Goal: Contribute content: Add original content to the website for others to see

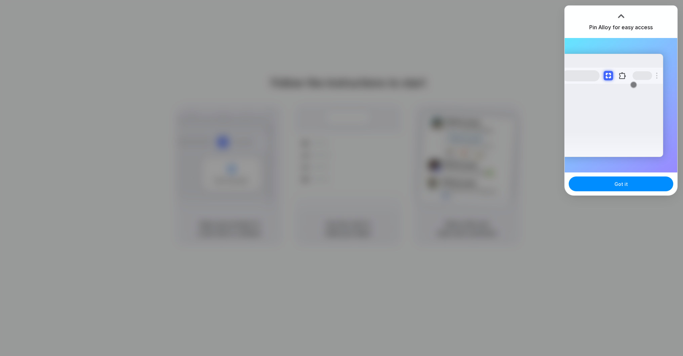
click at [545, 36] on div at bounding box center [341, 178] width 683 height 356
click at [623, 11] on div at bounding box center [621, 16] width 10 height 10
drag, startPoint x: 628, startPoint y: 182, endPoint x: 622, endPoint y: 167, distance: 15.1
click at [628, 182] on button "Got it" at bounding box center [621, 183] width 105 height 15
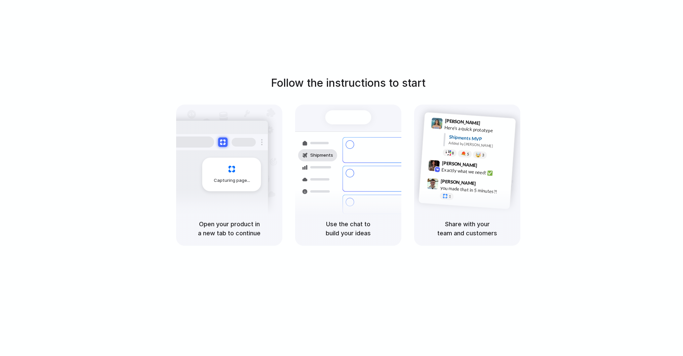
click at [591, 45] on div "Follow the instructions to start Capturing page Open your product in a new tab …" at bounding box center [348, 184] width 696 height 369
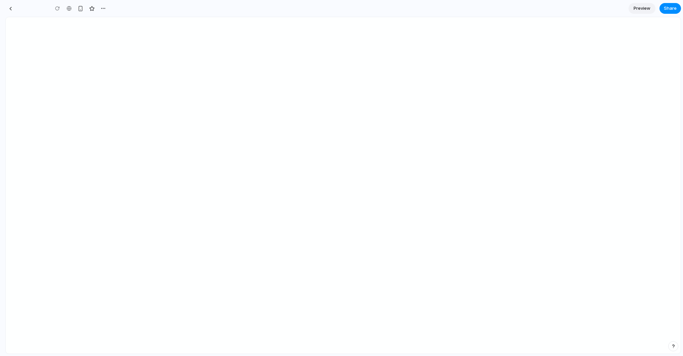
type input "**********"
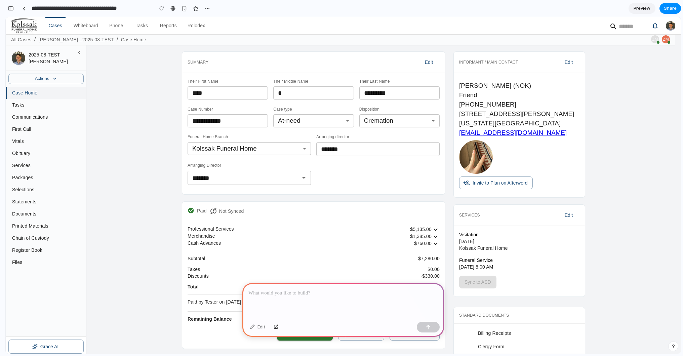
drag, startPoint x: 143, startPoint y: 180, endPoint x: 141, endPoint y: 177, distance: 4.2
click at [143, 180] on div "**********" at bounding box center [383, 287] width 578 height 479
click at [185, 8] on div "button" at bounding box center [185, 9] width 6 height 6
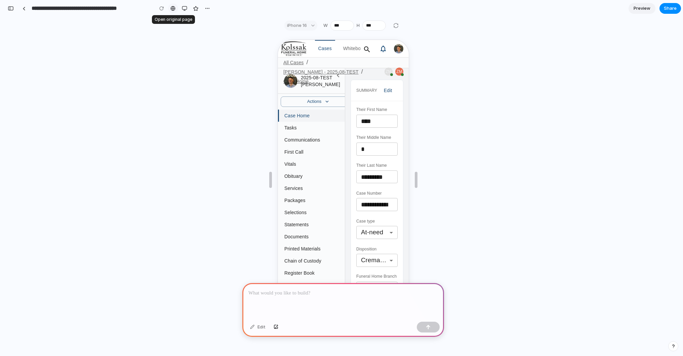
click at [175, 9] on div at bounding box center [172, 8] width 5 height 5
click at [186, 9] on div "button" at bounding box center [184, 8] width 5 height 5
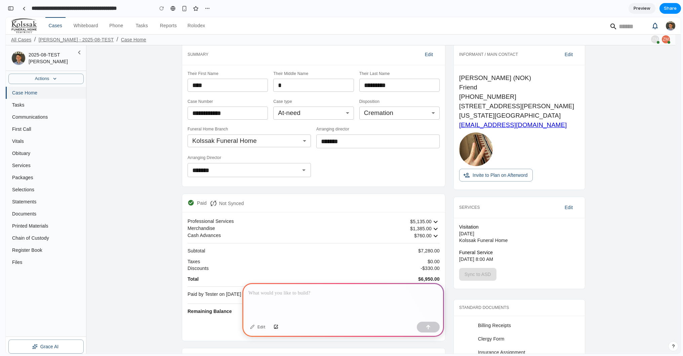
scroll to position [12, 0]
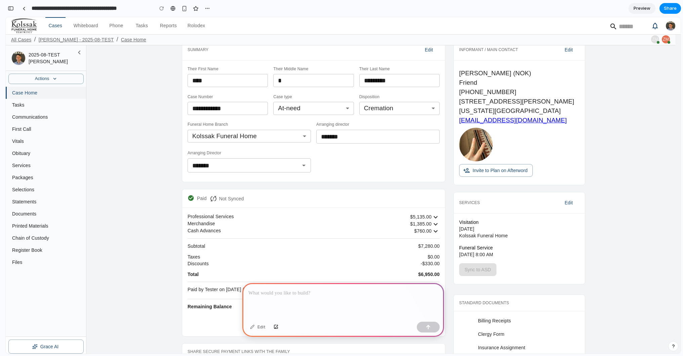
click at [86, 178] on div "Upload New Photo Clear 2025-08-TEST Alex J Testville Actions Case Home Tasks Co…" at bounding box center [46, 204] width 81 height 319
click at [36, 124] on link "First Call" at bounding box center [47, 129] width 80 height 12
drag, startPoint x: 42, startPoint y: 116, endPoint x: 46, endPoint y: 116, distance: 4.0
click at [42, 116] on span "Communications" at bounding box center [46, 117] width 69 height 7
click at [137, 134] on div "**********" at bounding box center [383, 275] width 578 height 479
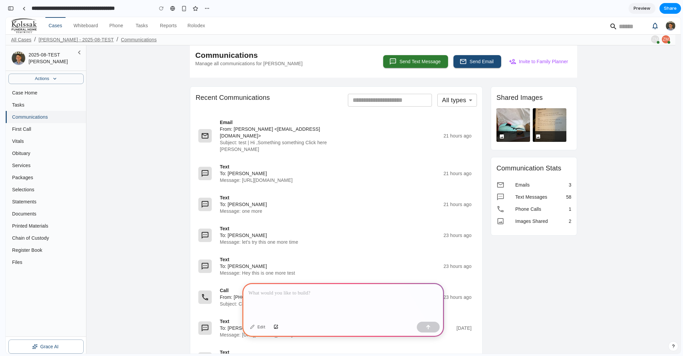
click at [332, 297] on div at bounding box center [343, 301] width 202 height 36
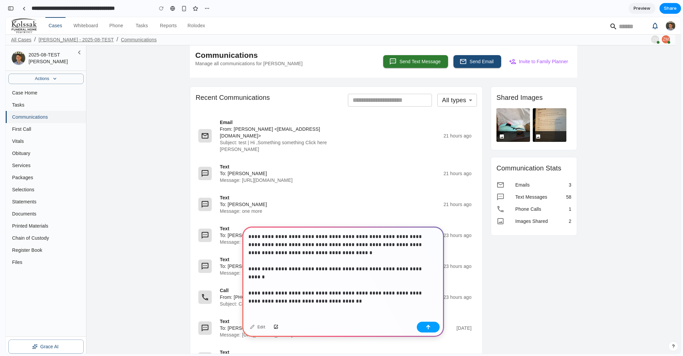
click at [436, 322] on button "button" at bounding box center [428, 327] width 23 height 11
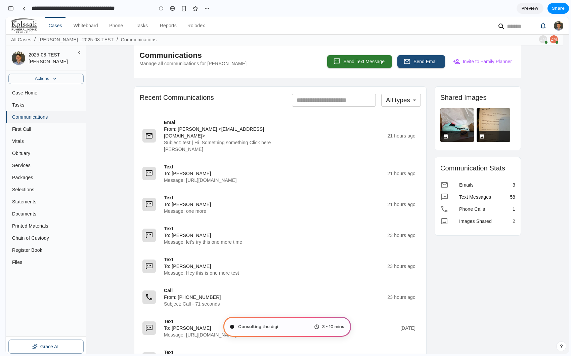
click at [444, 35] on div "All Cases / Alex J Testville - 2025-08-TEST / Communications ZM ZM" at bounding box center [285, 39] width 558 height 9
type input "**********"
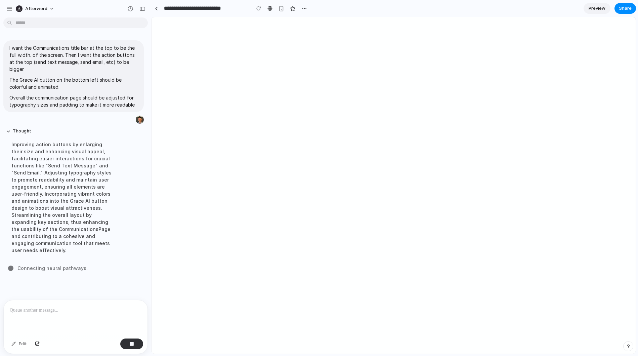
click at [114, 203] on div "Improving action buttons by enlarging their size and enhancing visual appeal, f…" at bounding box center [62, 197] width 112 height 121
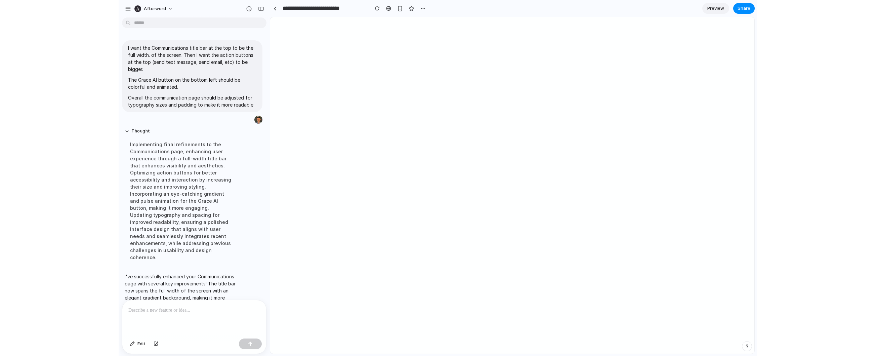
scroll to position [88, 0]
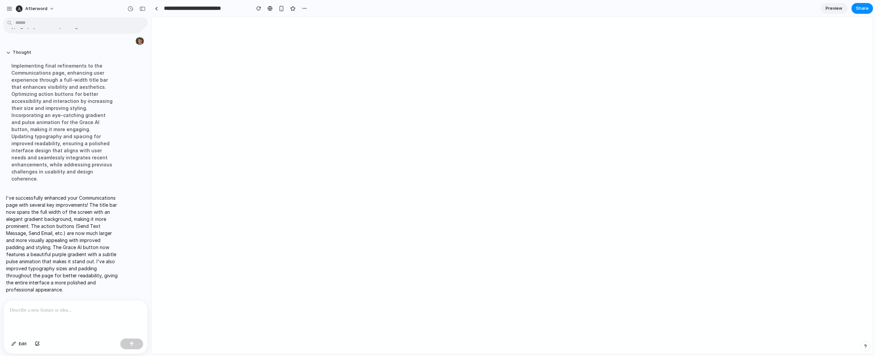
click at [571, 7] on link "Preview" at bounding box center [834, 8] width 27 height 11
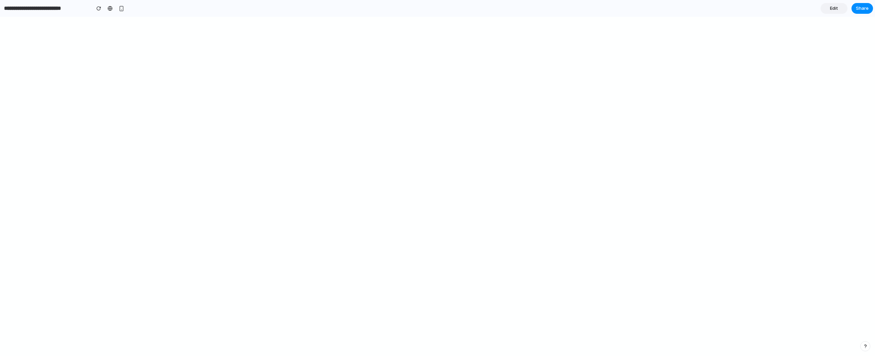
click at [571, 8] on link "Edit" at bounding box center [834, 8] width 27 height 11
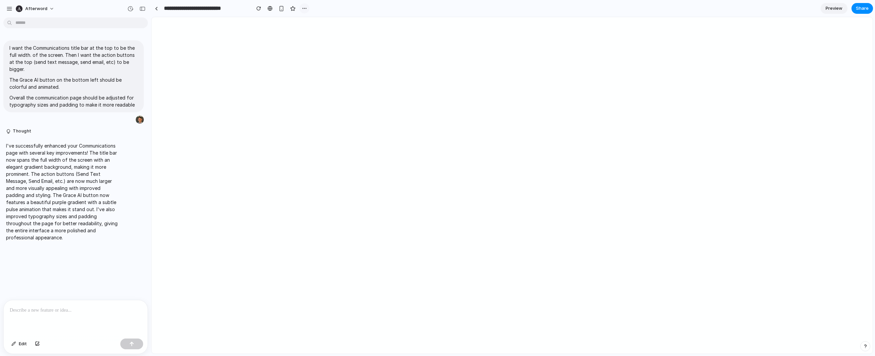
click at [309, 9] on button "button" at bounding box center [304, 8] width 10 height 10
click at [314, 125] on div "Duplicate Delete" at bounding box center [437, 178] width 875 height 356
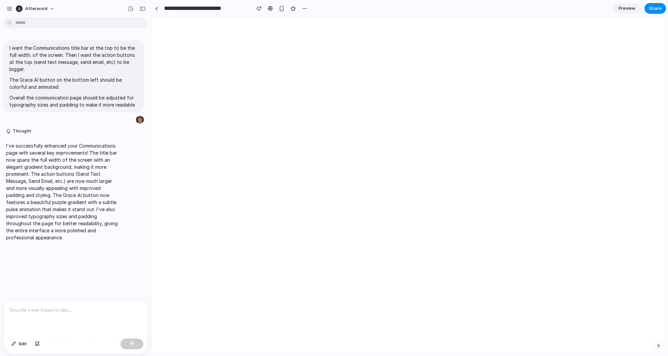
click at [72, 255] on div "I want the Communications title bar at the top to be the full width. of the scr…" at bounding box center [73, 160] width 147 height 280
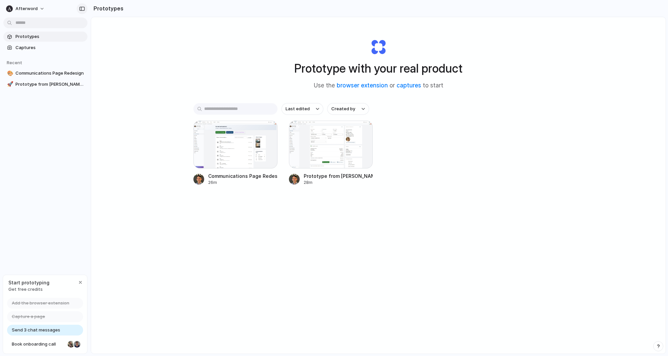
click at [86, 11] on button "button" at bounding box center [82, 8] width 11 height 11
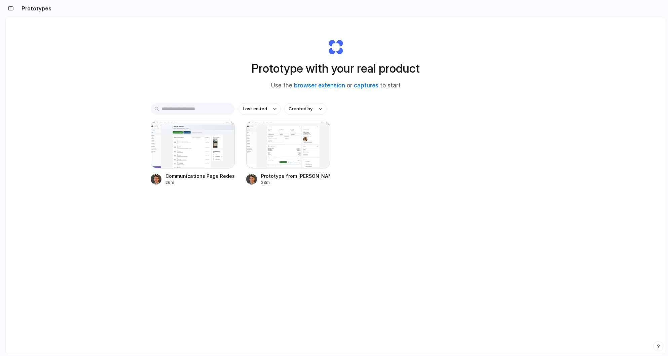
click at [12, 10] on div "button" at bounding box center [11, 8] width 6 height 5
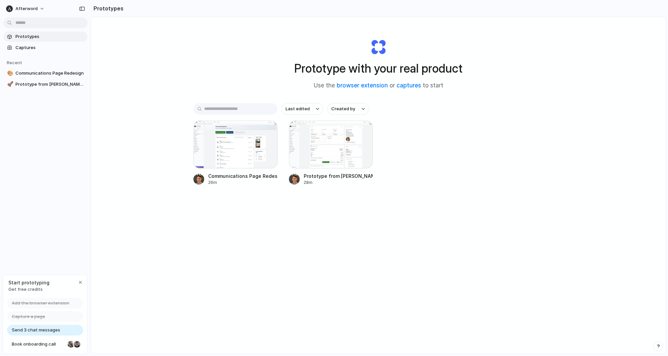
click at [499, 170] on div "Communications Page Redesign 26m Prototype from [PERSON_NAME] 2025-08-TEST 28m" at bounding box center [378, 153] width 370 height 65
